Goal: Task Accomplishment & Management: Manage account settings

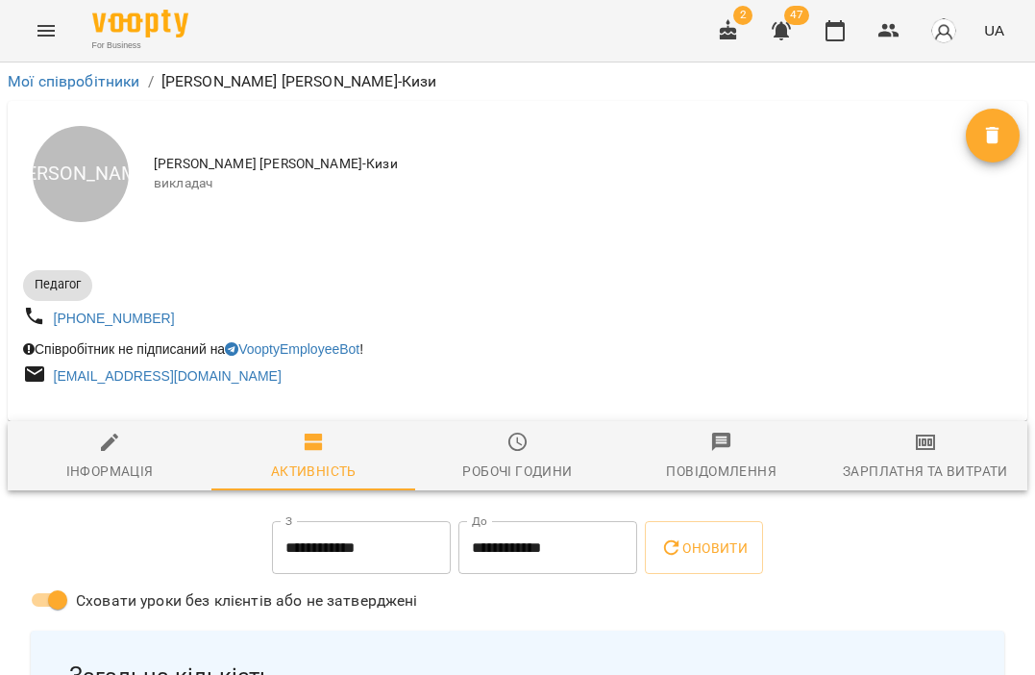
click at [46, 26] on icon "Menu" at bounding box center [45, 31] width 17 height 12
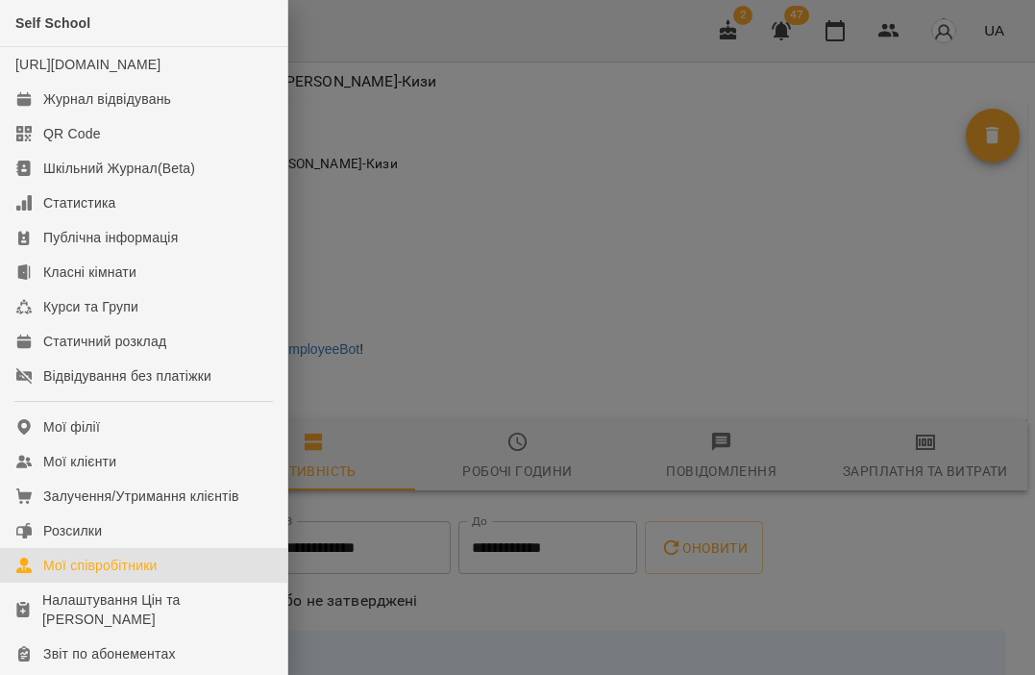
click at [103, 575] on div "Мої співробітники" at bounding box center [100, 565] width 114 height 19
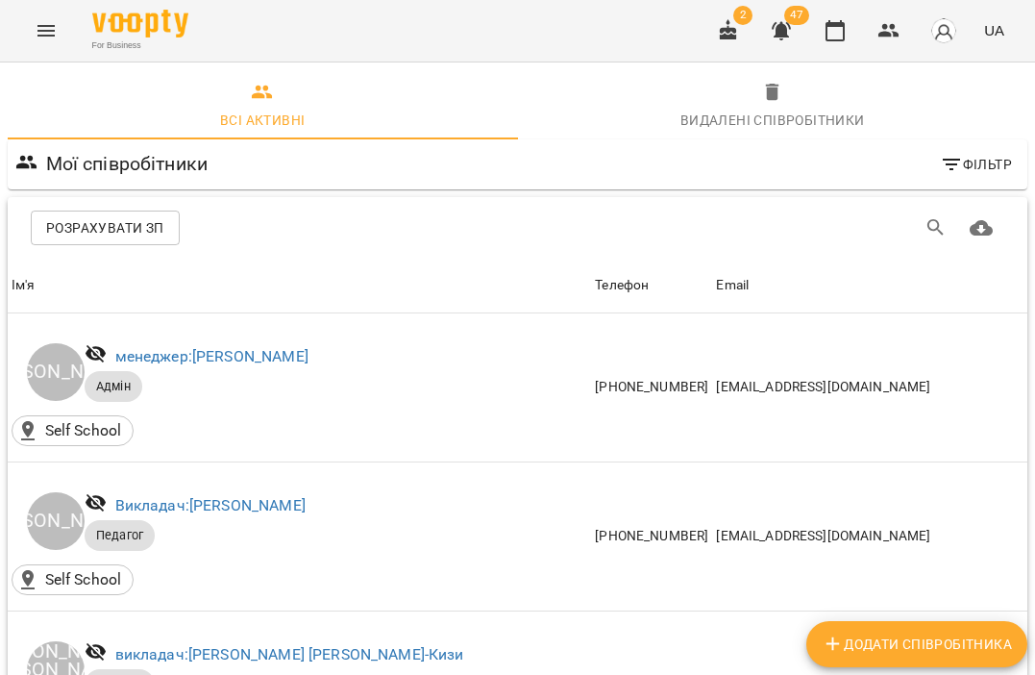
click at [37, 26] on icon "Menu" at bounding box center [45, 31] width 17 height 12
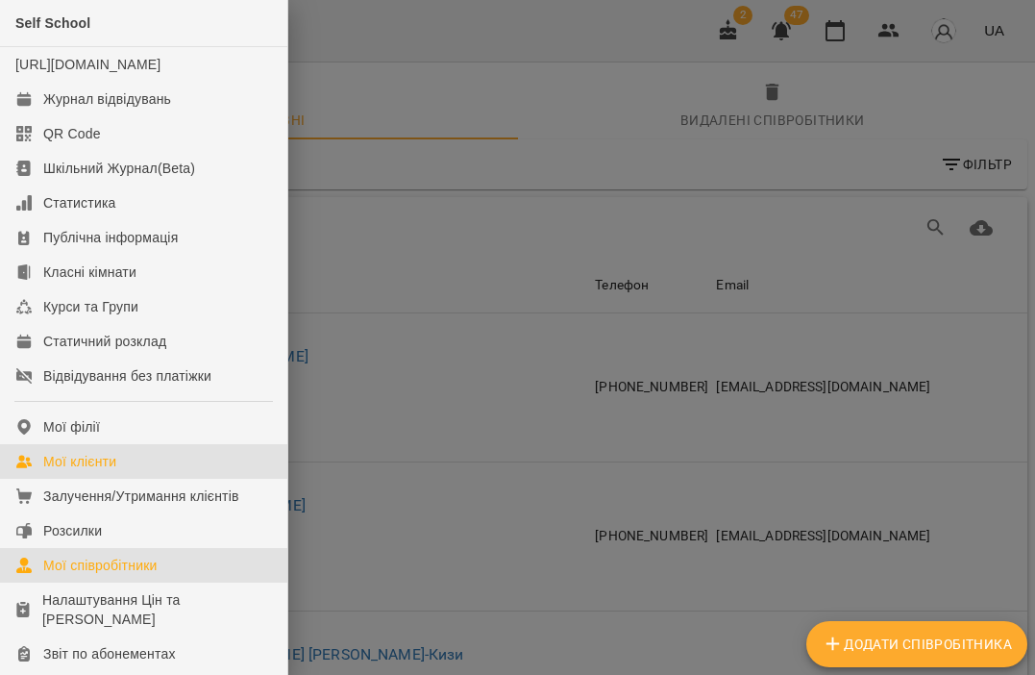
click at [88, 471] on div "Мої клієнти" at bounding box center [79, 461] width 73 height 19
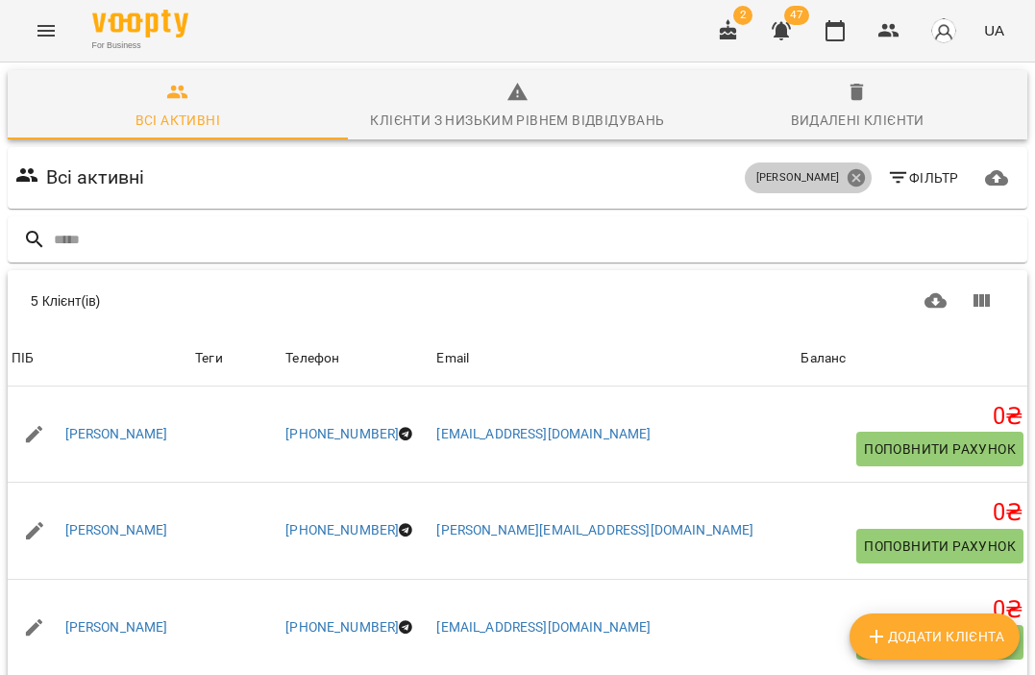
click at [859, 178] on icon at bounding box center [855, 177] width 17 height 17
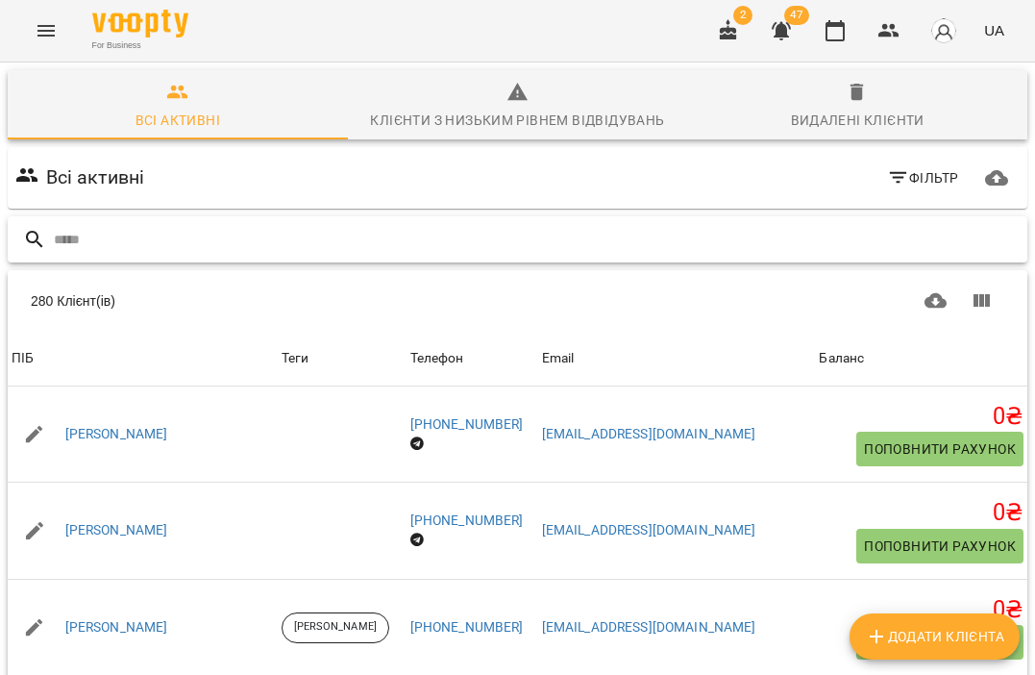
click at [572, 233] on input "text" at bounding box center [537, 240] width 966 height 32
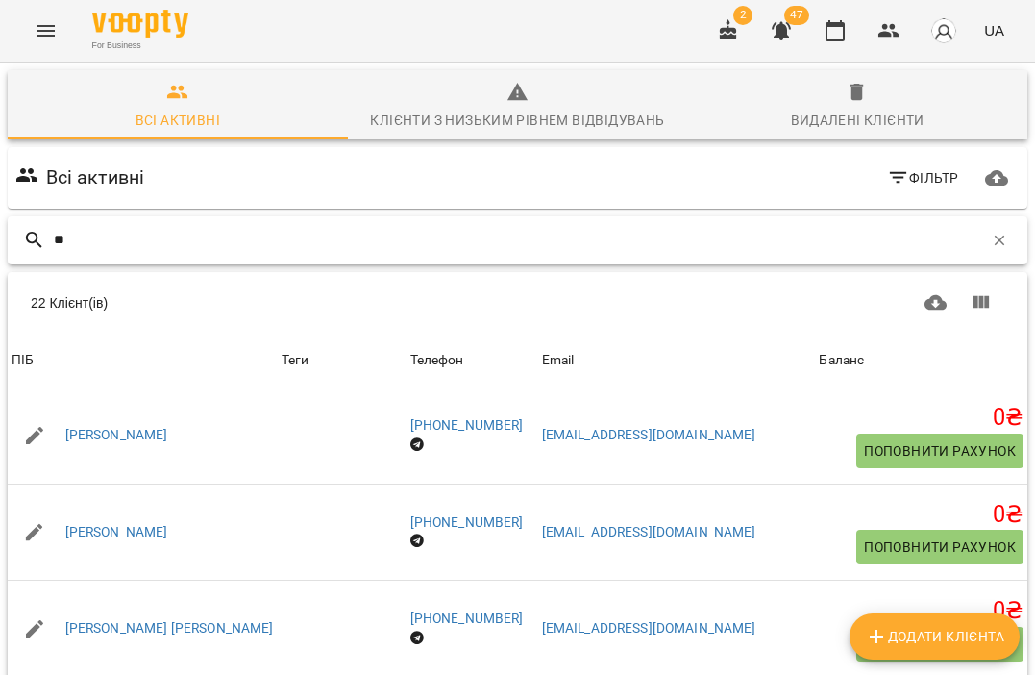
type input "*"
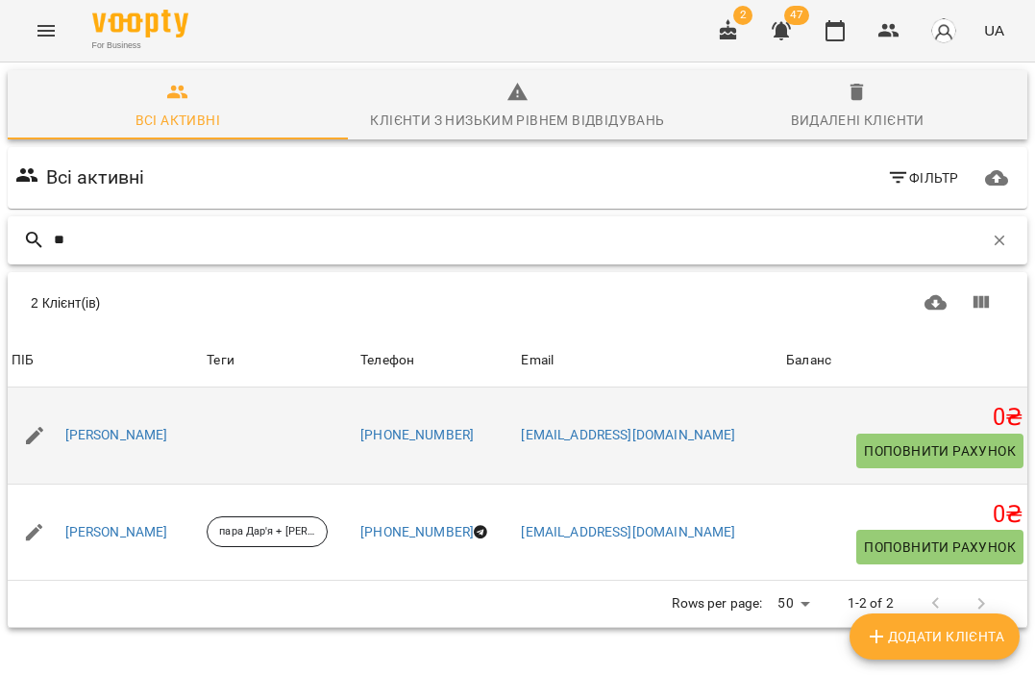
type input "*"
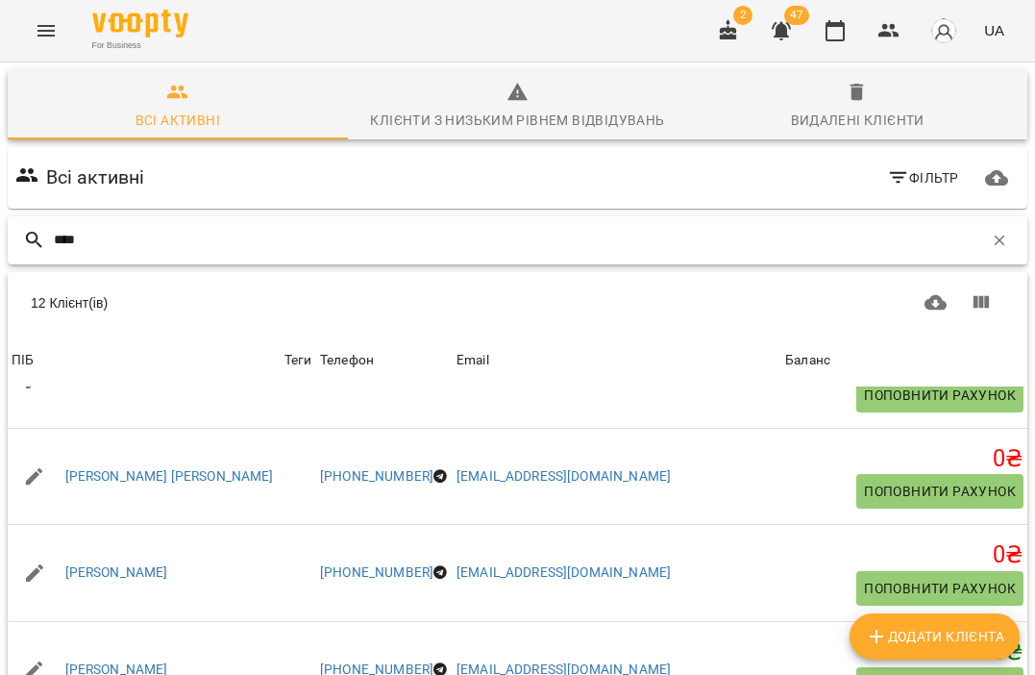
scroll to position [250, 0]
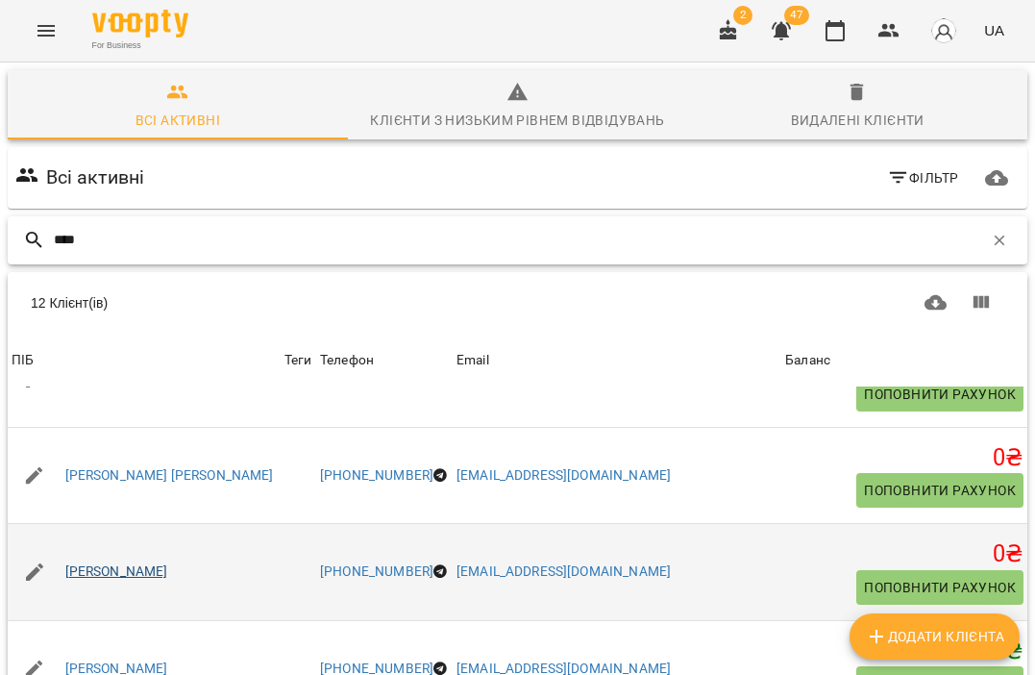
type input "****"
